Goal: Task Accomplishment & Management: Manage account settings

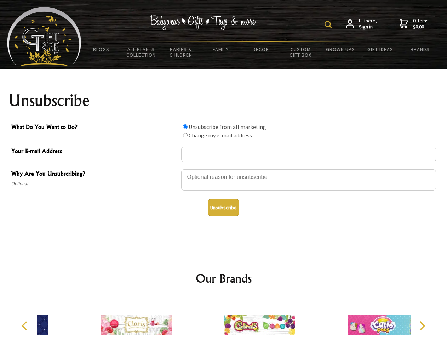
click at [329, 24] on img at bounding box center [328, 24] width 7 height 7
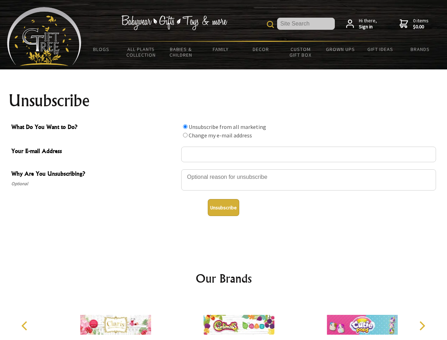
click at [224, 169] on div at bounding box center [308, 181] width 255 height 25
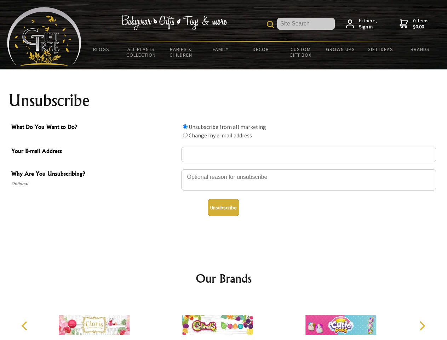
click at [185, 126] on input "What Do You Want to Do?" at bounding box center [185, 126] width 5 height 5
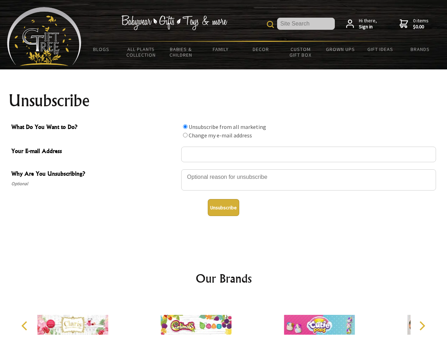
click at [185, 135] on input "What Do You Want to Do?" at bounding box center [185, 135] width 5 height 5
radio input "true"
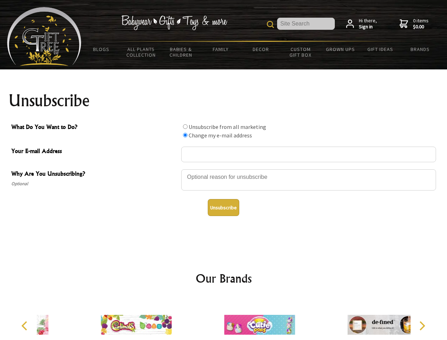
click at [223, 208] on button "Unsubscribe" at bounding box center [224, 207] width 32 height 17
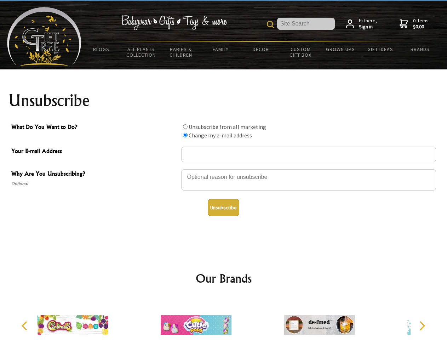
click at [224, 319] on img at bounding box center [196, 324] width 71 height 53
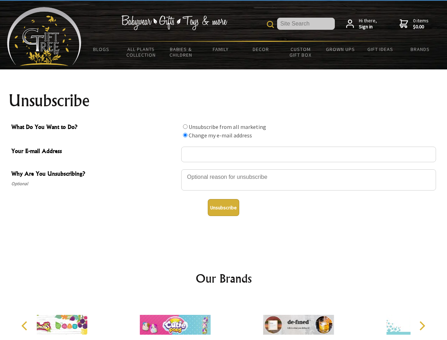
click at [25, 326] on icon "Previous" at bounding box center [25, 325] width 9 height 9
click at [422, 326] on icon "Next" at bounding box center [421, 325] width 9 height 9
